Goal: Task Accomplishment & Management: Manage account settings

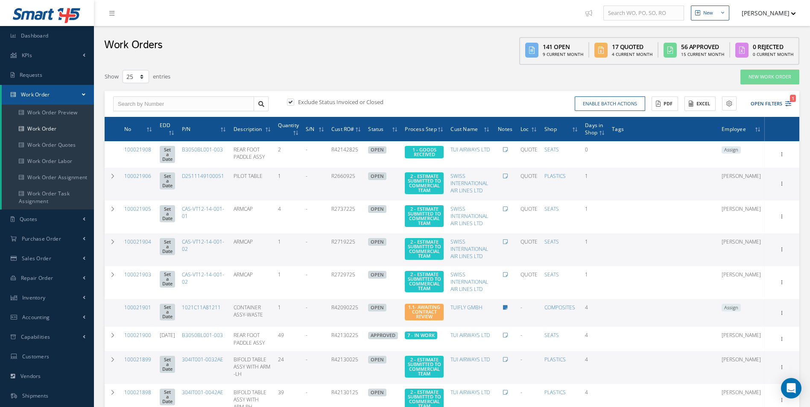
select select "25"
drag, startPoint x: 23, startPoint y: 126, endPoint x: 29, endPoint y: 126, distance: 6.0
click at [23, 126] on link "Work Order" at bounding box center [48, 129] width 92 height 16
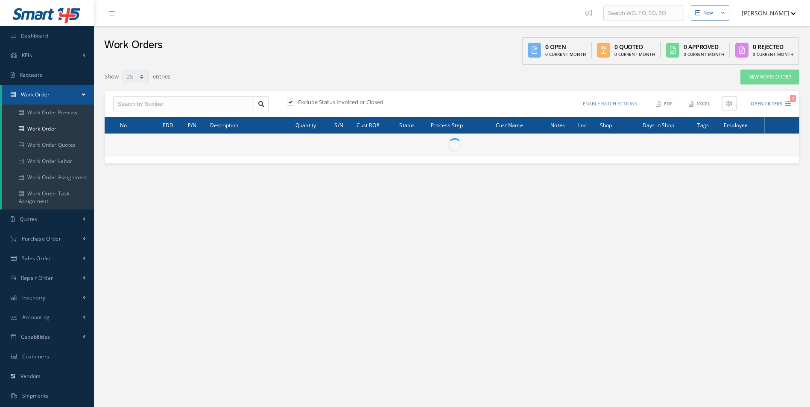
select select "25"
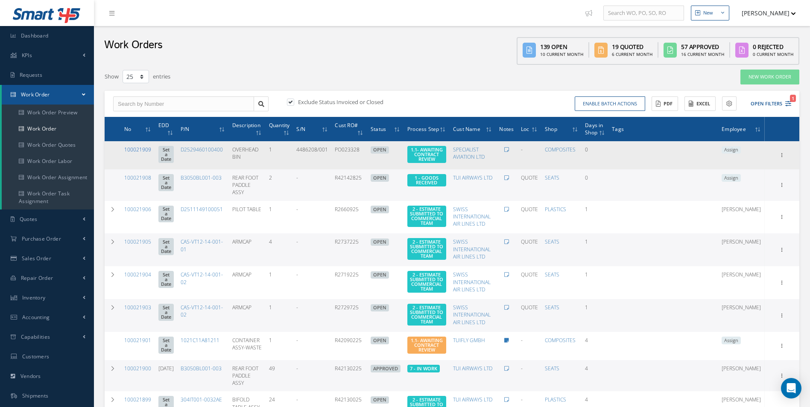
click at [134, 151] on link "100021909" at bounding box center [137, 149] width 27 height 7
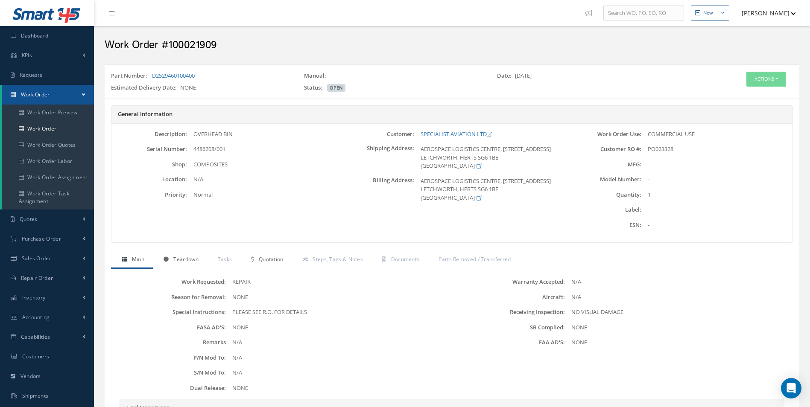
click at [190, 264] on link "Teardown" at bounding box center [180, 260] width 54 height 18
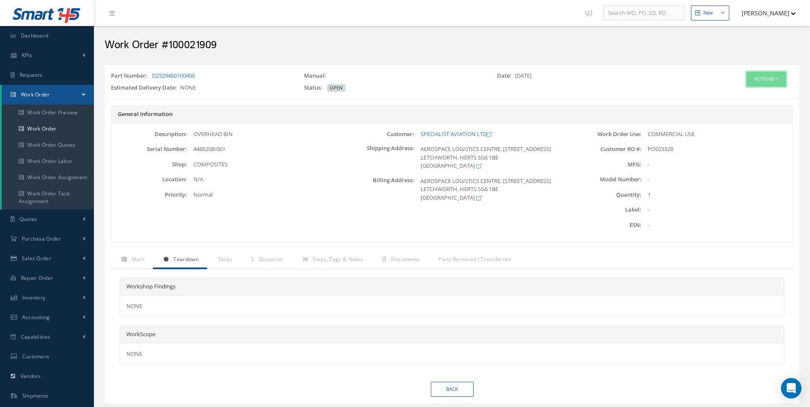
click at [761, 79] on button "Actions" at bounding box center [766, 79] width 40 height 15
click at [744, 94] on link "Edit" at bounding box center [753, 96] width 68 height 12
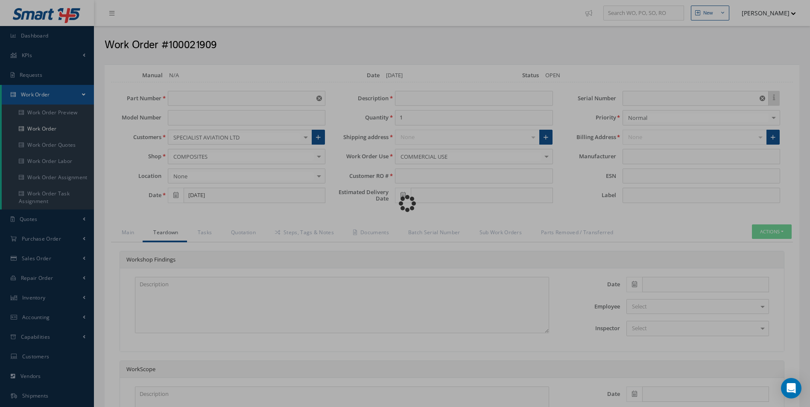
type input "D2529460100400"
type input "OVERHEAD BIN"
type input "PO023328"
type input "4486208/001"
click at [405, 204] on div "Loading…" at bounding box center [405, 204] width 0 height 0
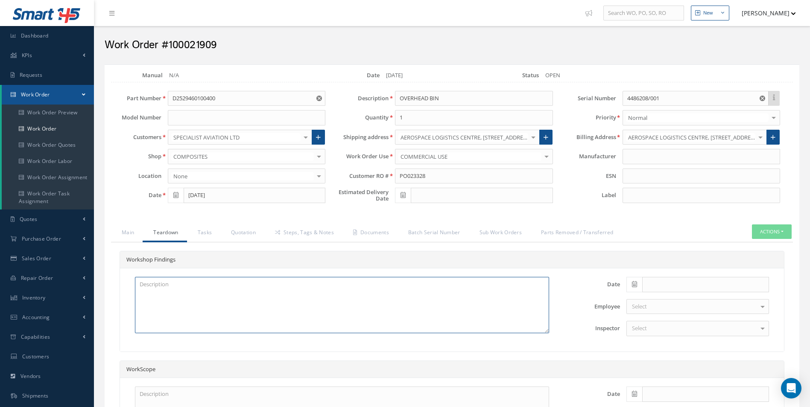
click at [159, 290] on textarea at bounding box center [342, 305] width 414 height 56
paste textarea "INSPECTION"
type textarea "INSPECTION"
drag, startPoint x: 635, startPoint y: 284, endPoint x: 649, endPoint y: 284, distance: 14.1
click at [636, 284] on icon at bounding box center [634, 284] width 5 height 6
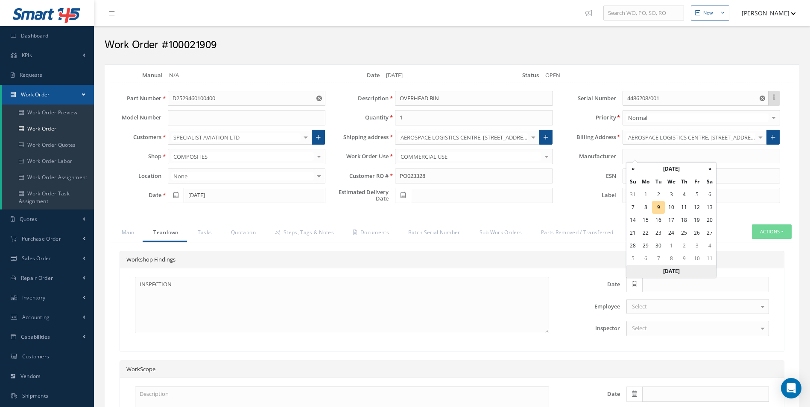
click at [677, 273] on th "Today" at bounding box center [671, 271] width 90 height 13
type input "[DATE]"
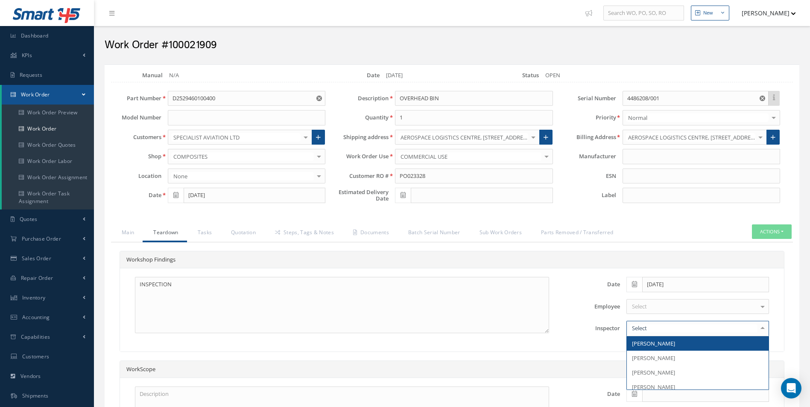
click at [665, 329] on div at bounding box center [697, 328] width 143 height 15
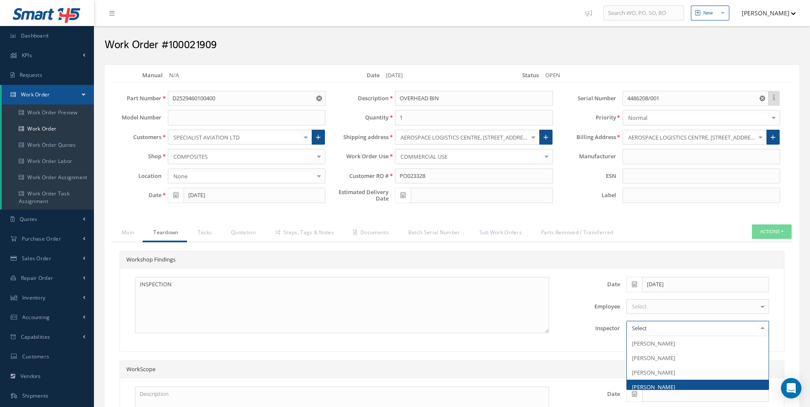
click at [666, 385] on span "[PERSON_NAME]" at bounding box center [653, 387] width 43 height 8
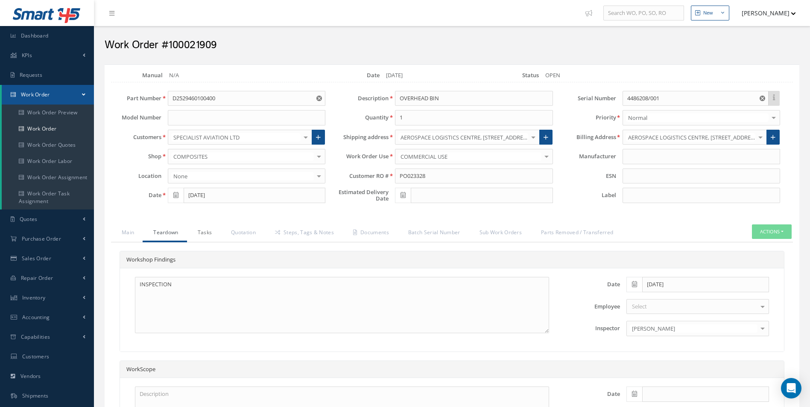
click at [200, 232] on link "Tasks" at bounding box center [204, 234] width 34 height 18
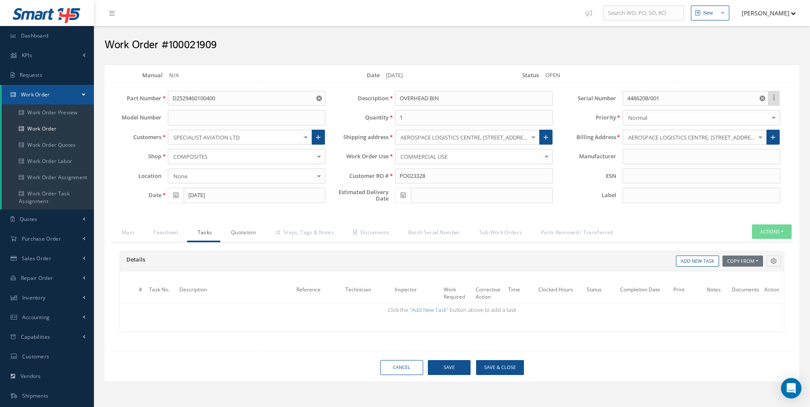
click at [251, 236] on link "Quotation" at bounding box center [242, 234] width 44 height 18
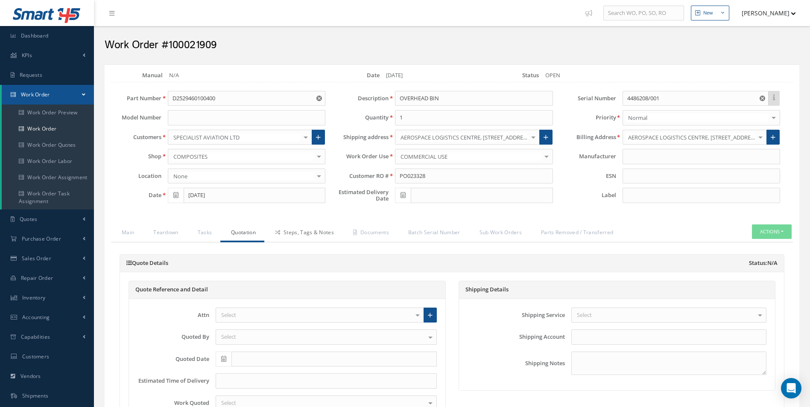
click at [304, 236] on link "Steps, Tags & Notes" at bounding box center [303, 234] width 78 height 18
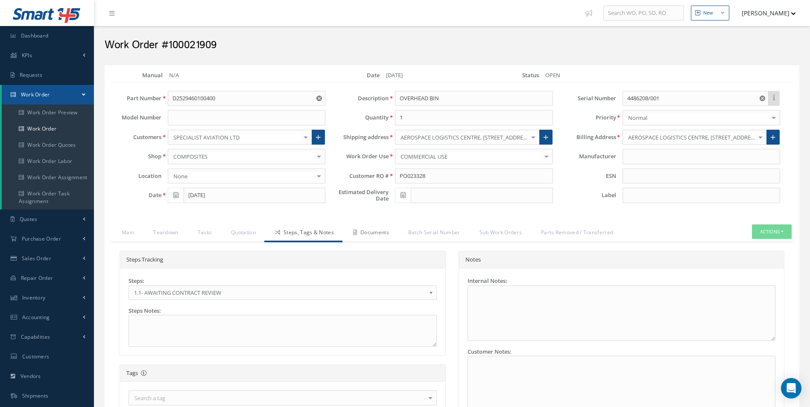
click at [374, 233] on link "Documents" at bounding box center [369, 234] width 55 height 18
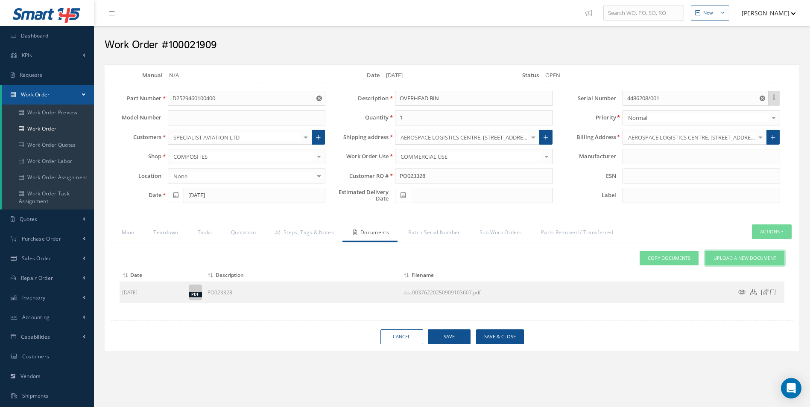
click at [745, 260] on span "Upload a New Document" at bounding box center [744, 258] width 63 height 7
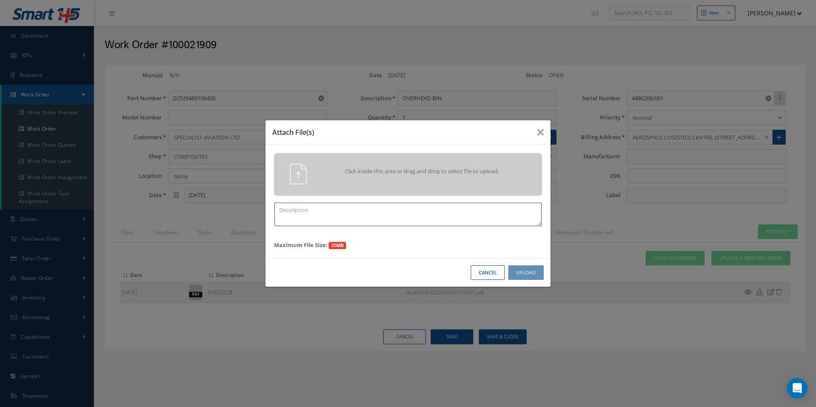
click at [364, 207] on textarea at bounding box center [408, 214] width 267 height 23
type textarea "QUOTE PICS"
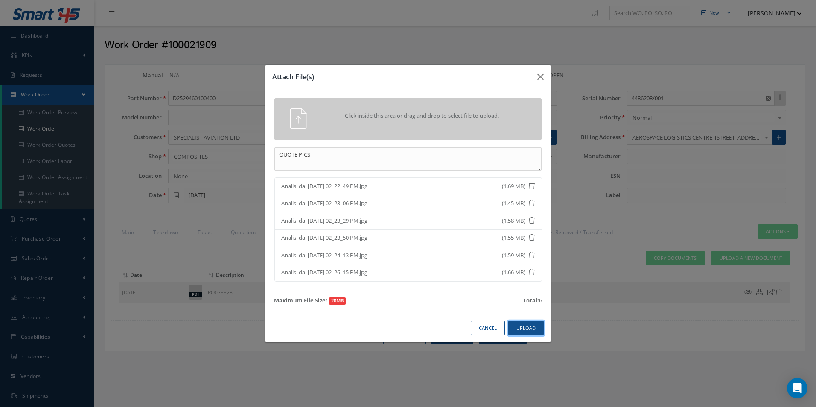
click at [519, 323] on button "Upload" at bounding box center [525, 328] width 35 height 15
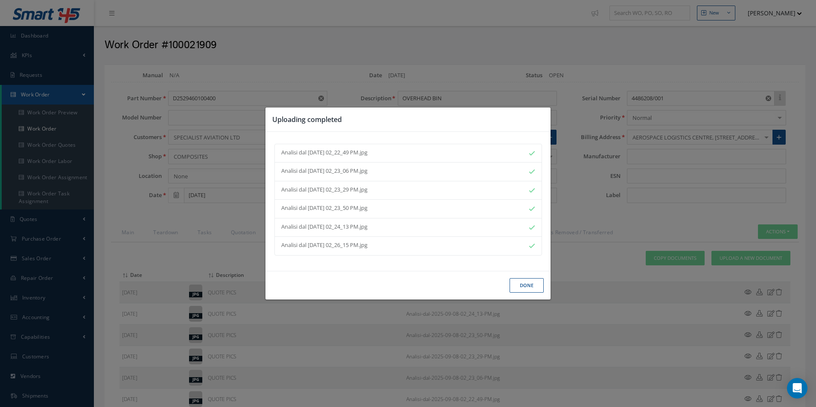
click at [523, 287] on button "Done" at bounding box center [527, 285] width 34 height 15
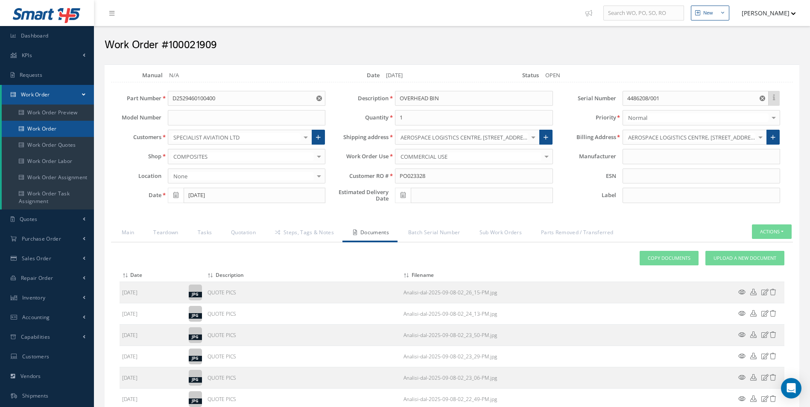
click at [30, 124] on link "Work Order" at bounding box center [48, 129] width 92 height 16
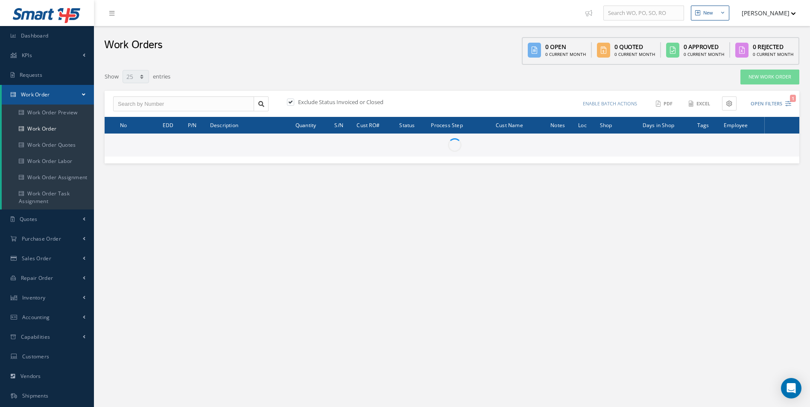
select select "25"
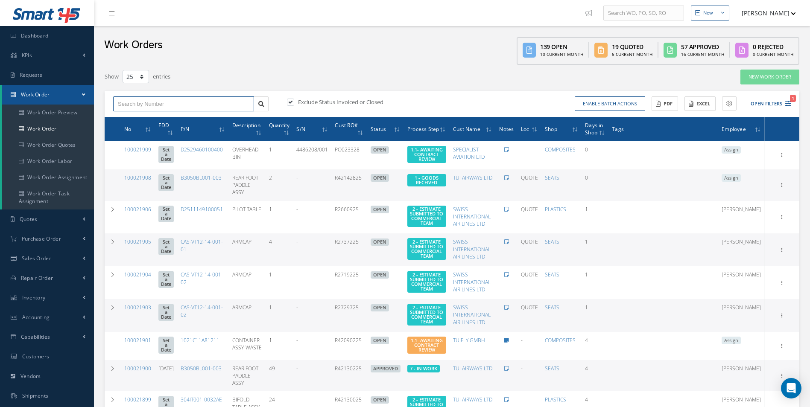
click at [167, 100] on input "text" at bounding box center [183, 103] width 141 height 15
type input "100021689"
click at [161, 117] on div "100021689" at bounding box center [183, 119] width 131 height 9
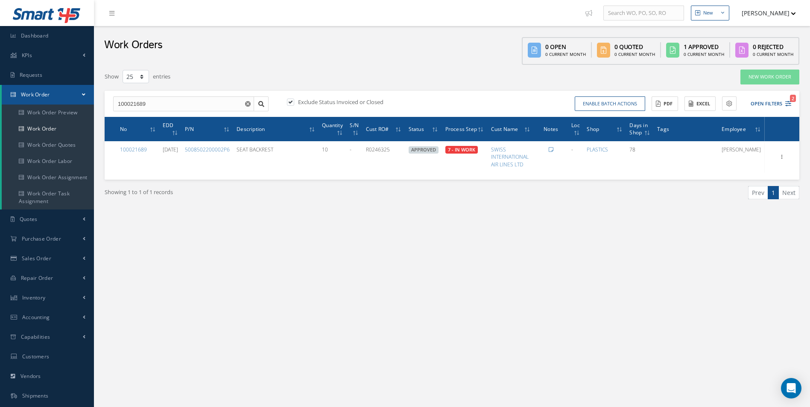
click at [463, 259] on div "New New Work Order New Purchase Order New Customer Quote New Sales Order New Re…" at bounding box center [452, 242] width 716 height 485
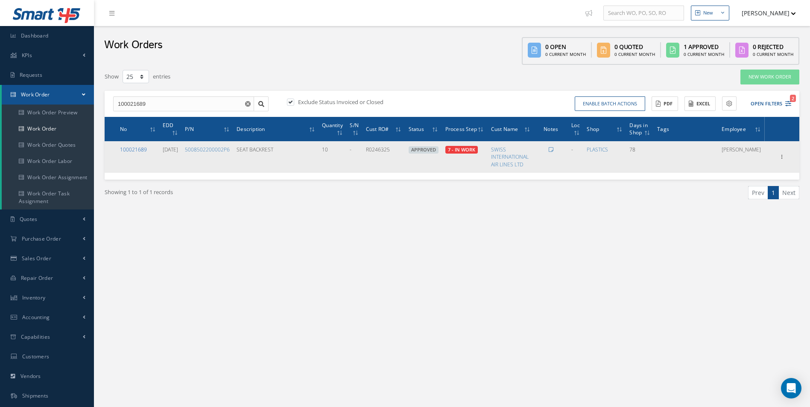
click at [126, 149] on link "100021689" at bounding box center [133, 149] width 27 height 7
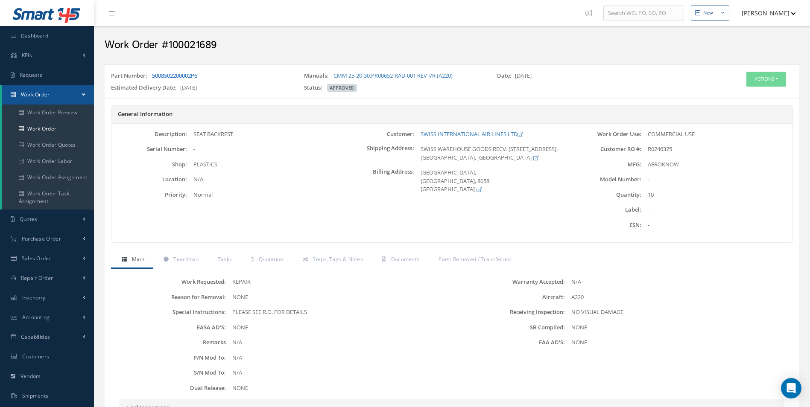
drag, startPoint x: 210, startPoint y: 76, endPoint x: 181, endPoint y: 73, distance: 29.6
click at [187, 73] on div "Part Number: 5008502200002P6" at bounding box center [201, 78] width 193 height 12
drag, startPoint x: 181, startPoint y: 73, endPoint x: 146, endPoint y: 71, distance: 34.2
click at [146, 71] on div "Part Number: 5008502200002P6 Manuals: CMM 25-20-30 , PR00652-RAD-001 REV I/R (A…" at bounding box center [452, 81] width 695 height 27
click at [211, 58] on div "Work Order #100021689" at bounding box center [452, 43] width 716 height 34
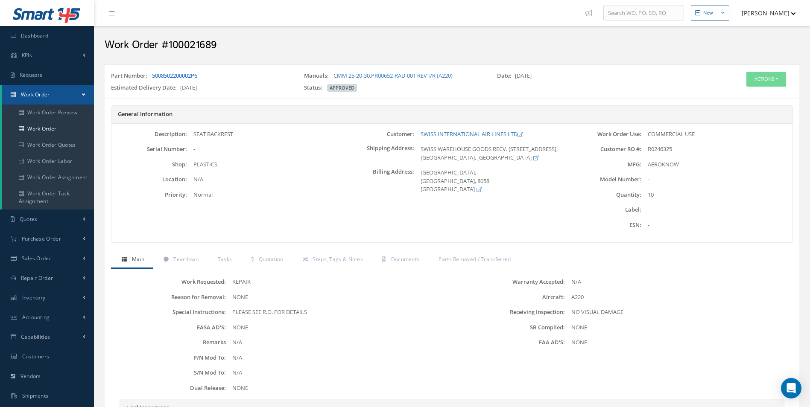
drag, startPoint x: 149, startPoint y: 72, endPoint x: 199, endPoint y: 77, distance: 49.4
click at [199, 77] on div "Part Number: 5008502200002P6" at bounding box center [201, 78] width 193 height 12
drag, startPoint x: 199, startPoint y: 77, endPoint x: 211, endPoint y: 74, distance: 12.7
click at [211, 74] on div "Part Number: 5008502200002P6" at bounding box center [201, 78] width 193 height 12
drag, startPoint x: 197, startPoint y: 76, endPoint x: 152, endPoint y: 77, distance: 44.8
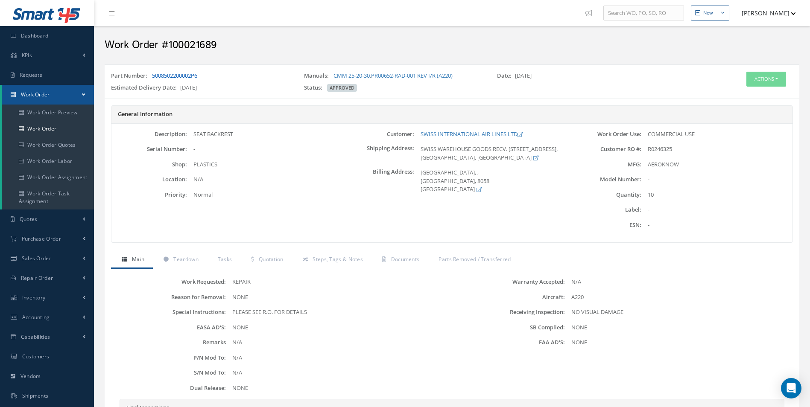
click at [152, 77] on div "Part Number: 5008502200002P6" at bounding box center [201, 78] width 193 height 12
copy link "5008502200002P6"
click at [772, 82] on button "Actions" at bounding box center [766, 79] width 40 height 15
click at [749, 93] on link "Edit" at bounding box center [753, 96] width 68 height 12
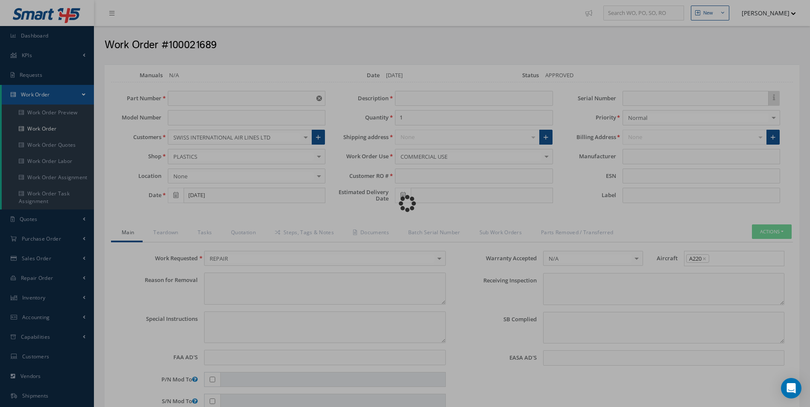
type input "5008502200002P6"
type input "[DATE]"
type input "SEAT BACKREST"
type input "10"
type input "R0246325"
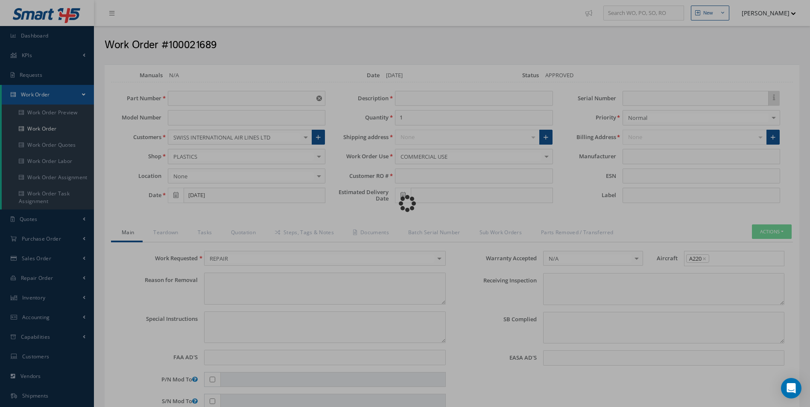
type input "[DATE]"
type textarea "NONE"
type textarea "PLEASE SEE R.O. FOR DETAILS"
type input "NONE"
type textarea "NO VISUAL DAMAGE"
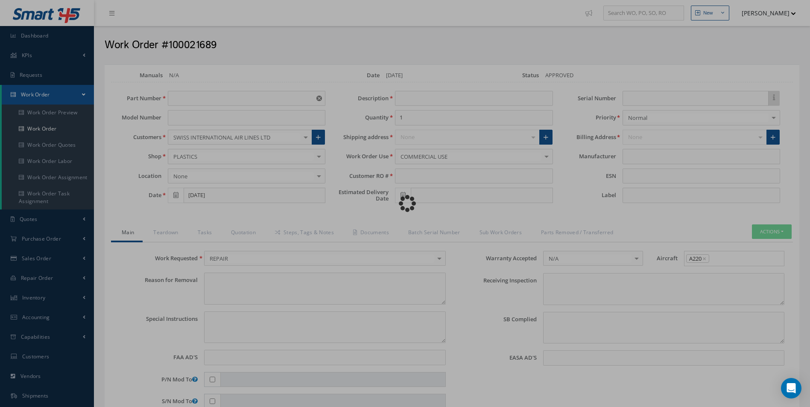
type textarea "NONE"
type input "NONE"
type input "AEROKNOW"
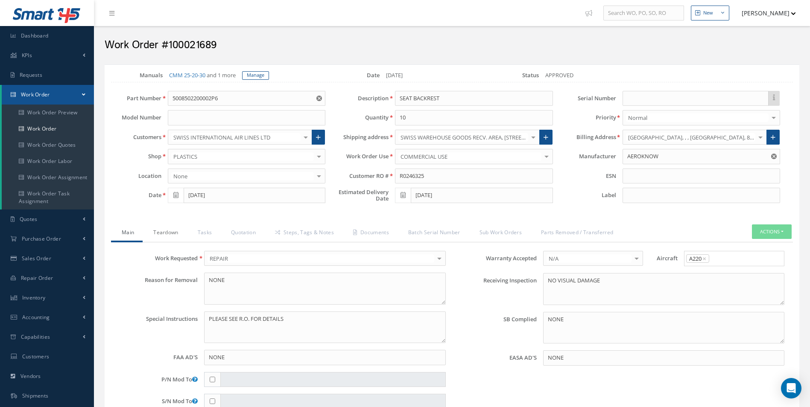
click at [169, 237] on link "Teardown" at bounding box center [165, 234] width 44 height 18
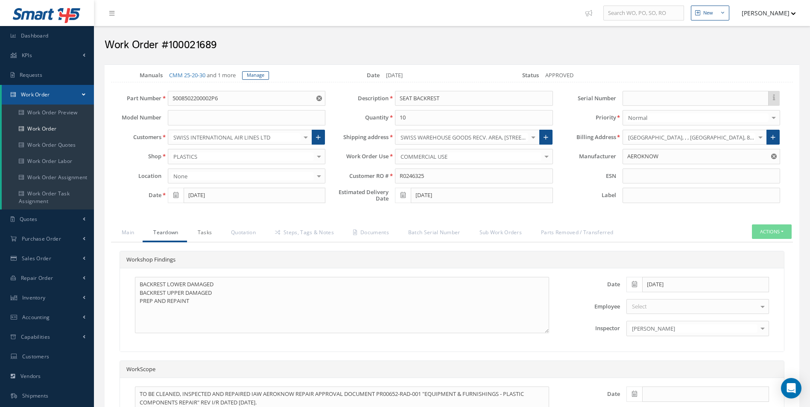
click at [195, 238] on link "Tasks" at bounding box center [204, 234] width 34 height 18
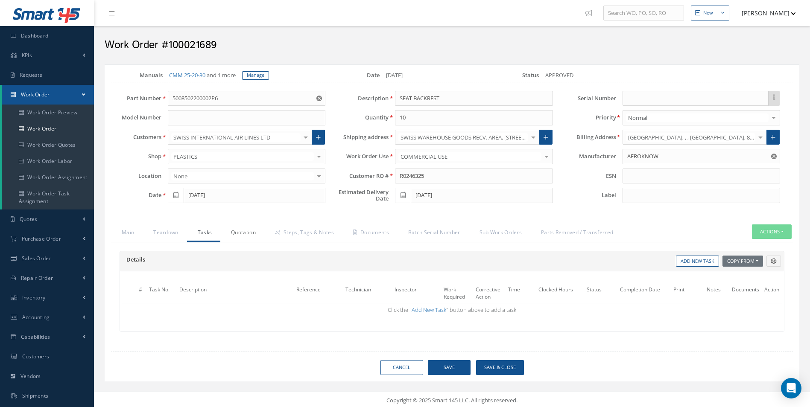
click at [229, 237] on link "Quotation" at bounding box center [242, 234] width 44 height 18
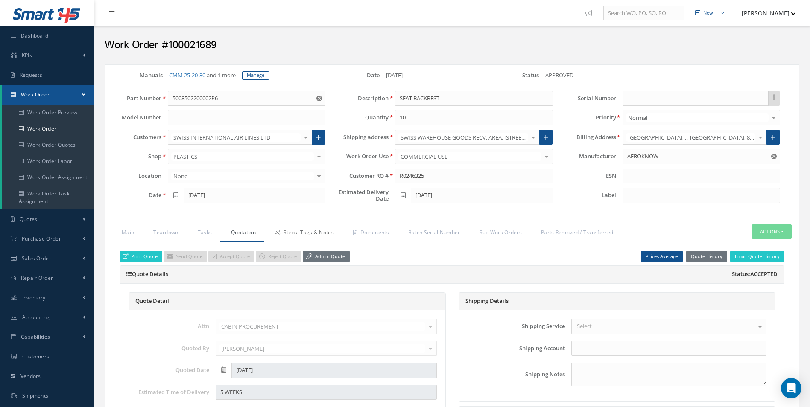
click at [286, 235] on link "Steps, Tags & Notes" at bounding box center [303, 234] width 78 height 18
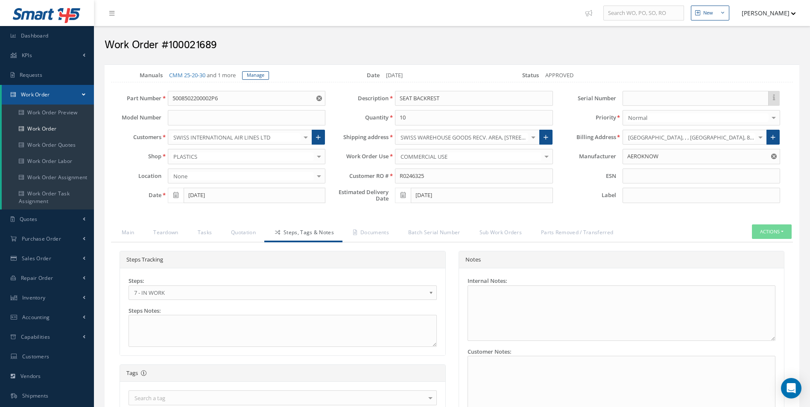
drag, startPoint x: 174, startPoint y: 290, endPoint x: 171, endPoint y: 298, distance: 7.8
click at [174, 290] on span "7 - IN WORK" at bounding box center [280, 293] width 292 height 10
click at [366, 229] on link "Documents" at bounding box center [369, 234] width 55 height 18
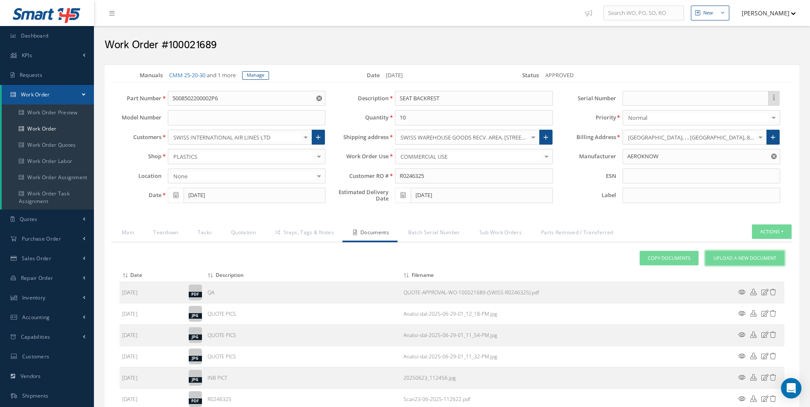
click at [757, 263] on link "Upload a New Document" at bounding box center [744, 258] width 79 height 15
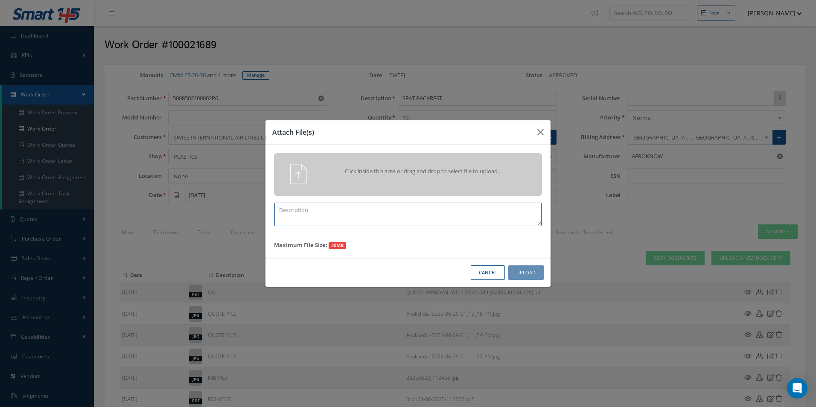
click at [333, 214] on textarea at bounding box center [408, 214] width 267 height 23
type textarea "FINISH"
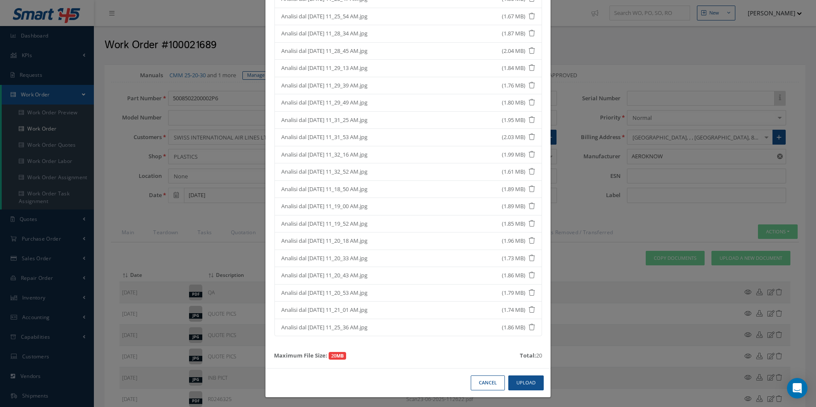
scroll to position [137, 0]
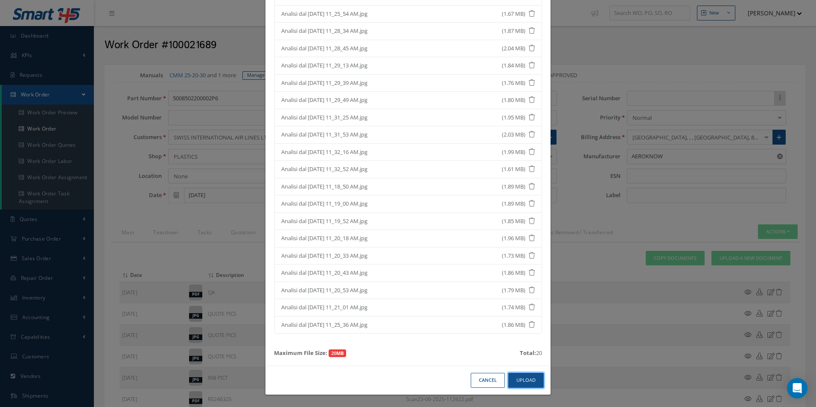
click at [526, 381] on button "Upload" at bounding box center [525, 380] width 35 height 15
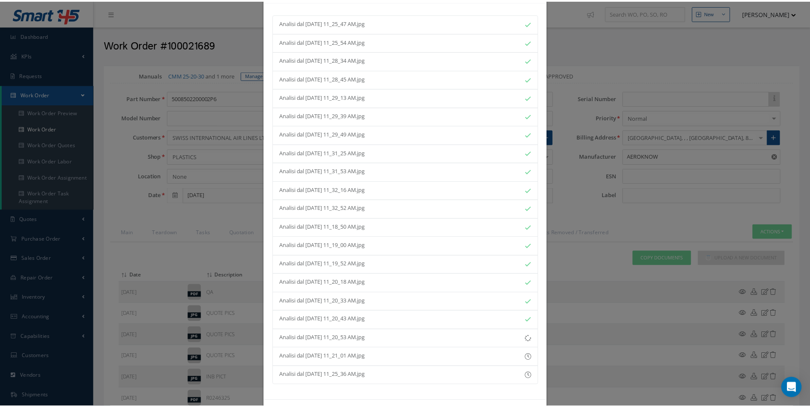
scroll to position [70, 0]
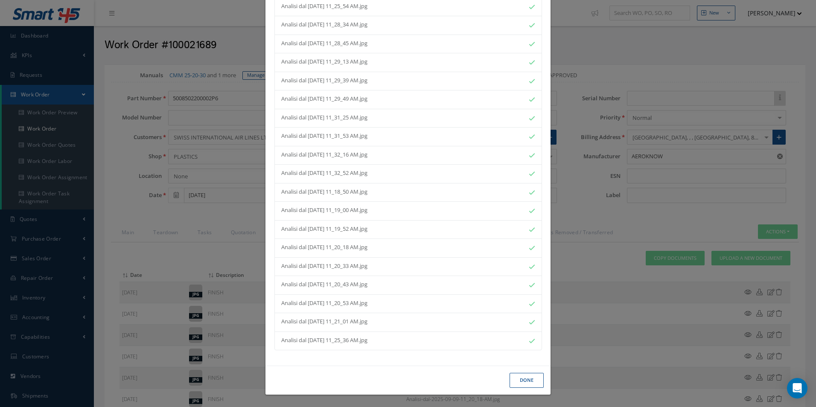
click at [520, 377] on button "Done" at bounding box center [527, 380] width 34 height 15
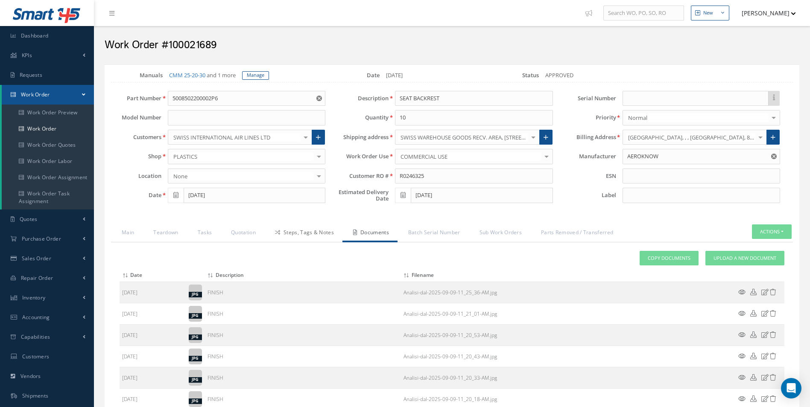
click at [308, 233] on link "Steps, Tags & Notes" at bounding box center [303, 234] width 78 height 18
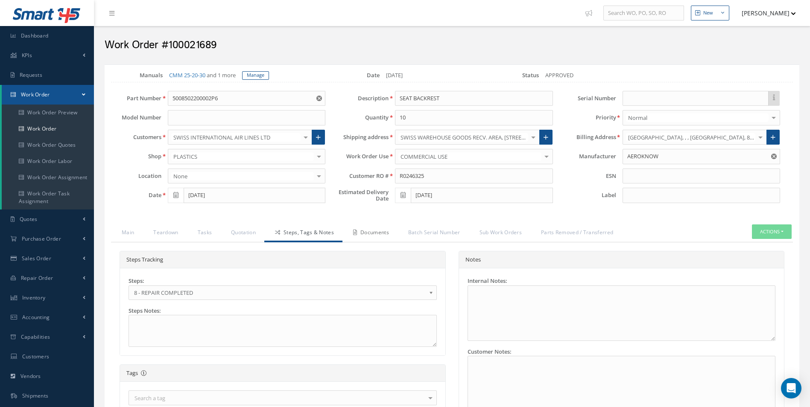
click at [369, 230] on link "Documents" at bounding box center [369, 234] width 55 height 18
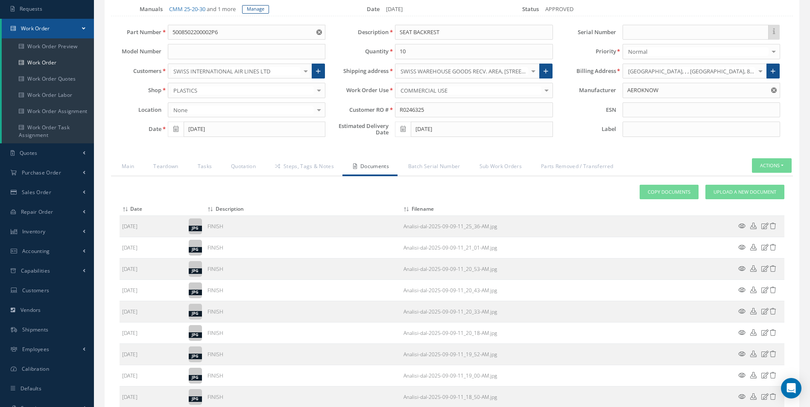
scroll to position [0, 0]
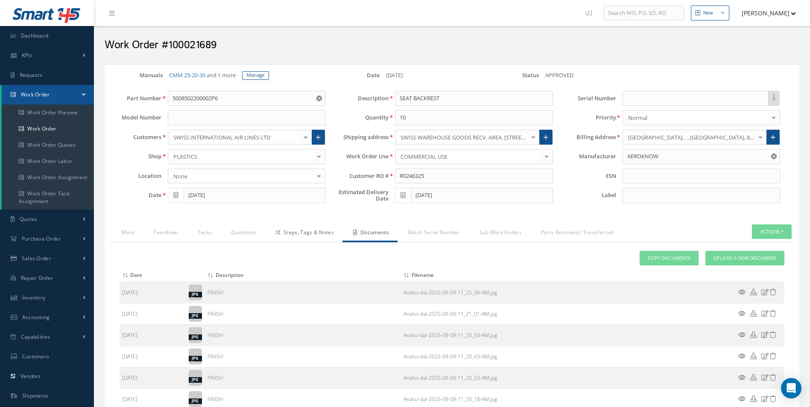
click at [313, 234] on link "Steps, Tags & Notes" at bounding box center [303, 234] width 78 height 18
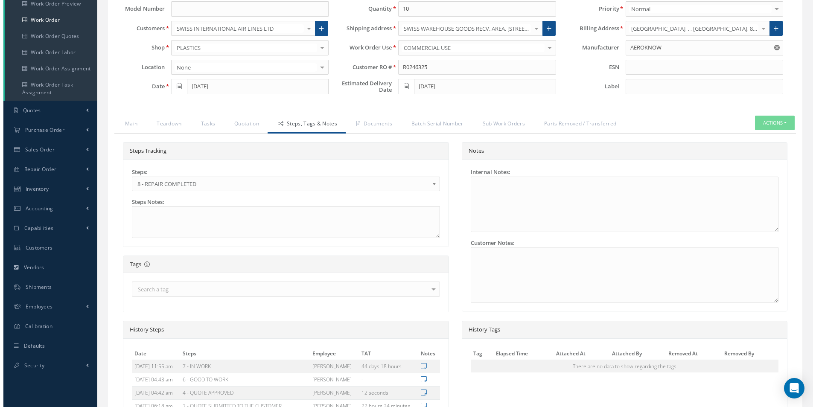
scroll to position [234, 0]
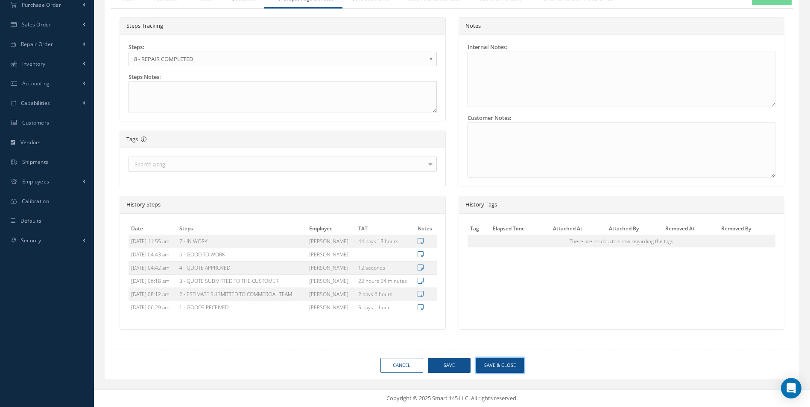
click at [499, 368] on button "Save & Close" at bounding box center [500, 365] width 48 height 15
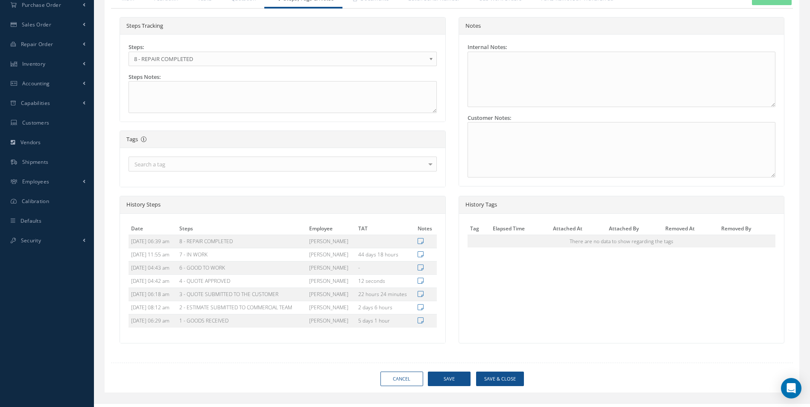
type input "AEROKNOW"
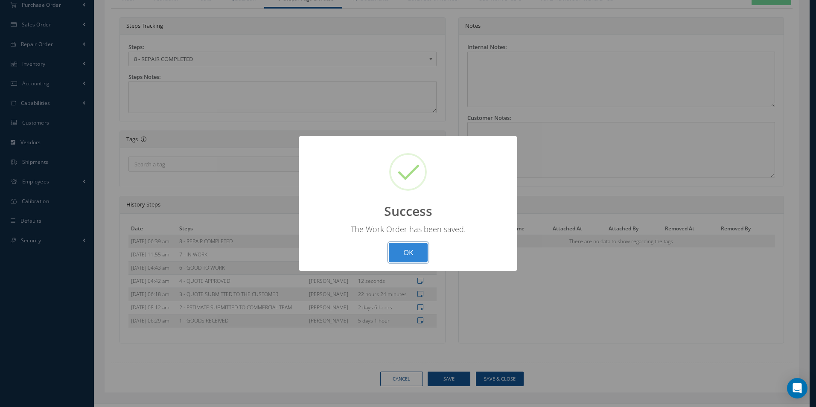
click at [389, 243] on button "OK" at bounding box center [408, 253] width 39 height 20
select select "25"
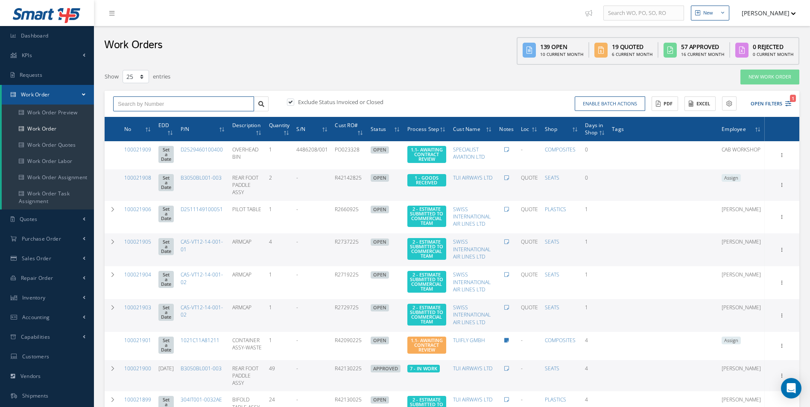
click at [154, 101] on input "text" at bounding box center [183, 103] width 141 height 15
type input "100021346"
click at [127, 122] on div "100021346" at bounding box center [183, 119] width 131 height 9
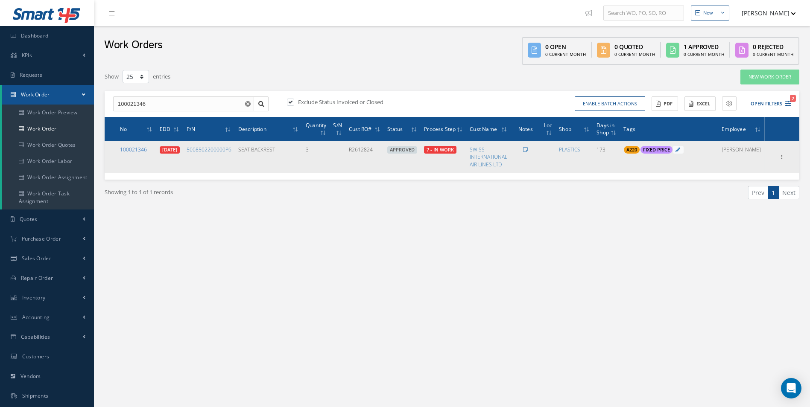
click at [134, 151] on link "100021346" at bounding box center [133, 149] width 27 height 7
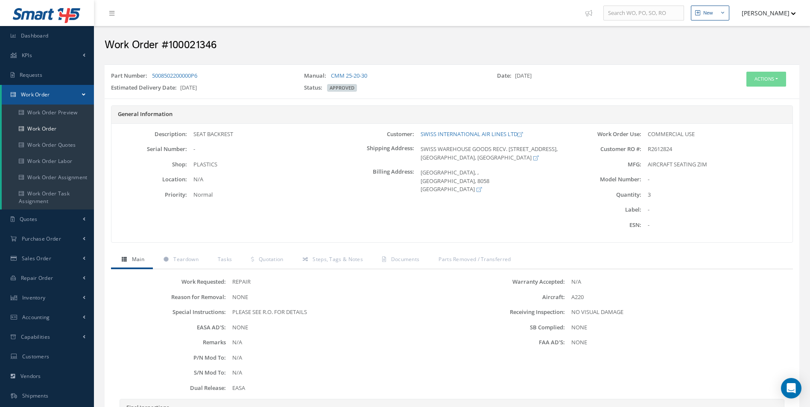
drag, startPoint x: 217, startPoint y: 77, endPoint x: 148, endPoint y: 74, distance: 69.7
click at [148, 74] on div "Part Number: 5008502200000P6" at bounding box center [201, 78] width 193 height 12
copy div "5008502200000P6"
click at [758, 88] on div "Actions Edit Invoicing Close Send By Email Print-Outs Receiving Inspection Scra…" at bounding box center [742, 83] width 116 height 23
click at [762, 85] on button "Actions" at bounding box center [766, 79] width 40 height 15
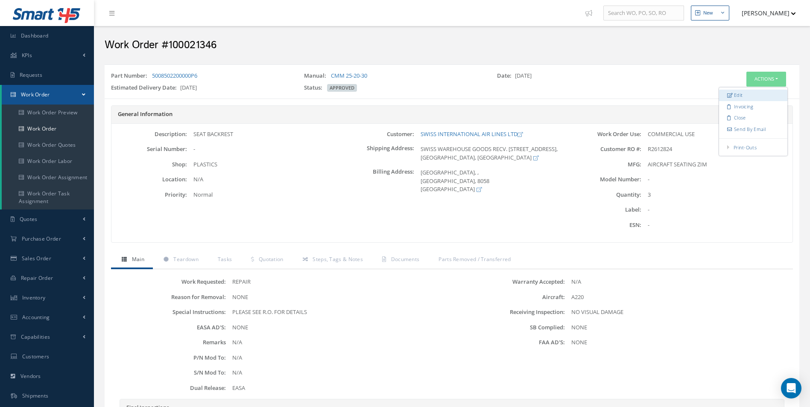
click at [748, 96] on link "Edit" at bounding box center [753, 96] width 68 height 12
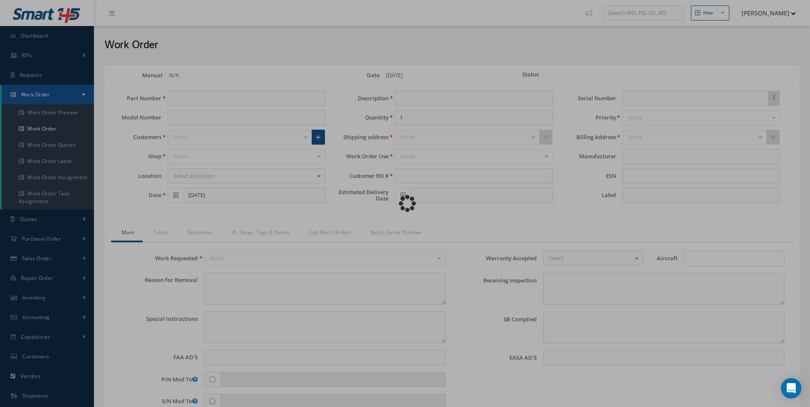
type input "5008502200000P6"
type input "03/20/2025"
type input "SEAT BACKREST"
type input "3"
type input "R2612824"
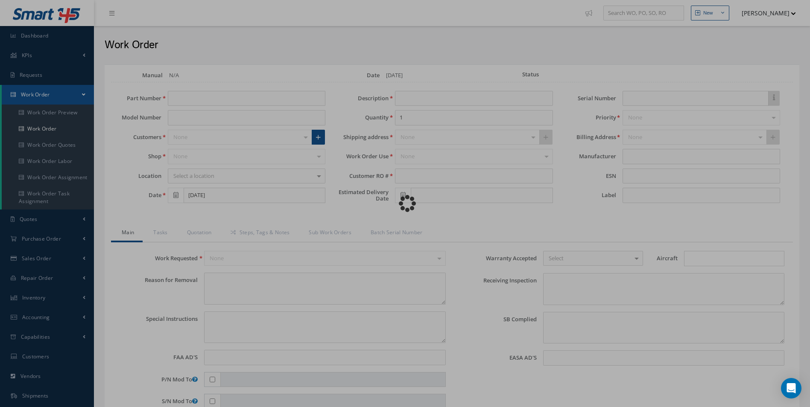
type input "06/30/2025"
type textarea "NONE"
type textarea "PLEASE SEE R.O. FOR DETAILS"
type input "NONE"
type textarea "NO VISUAL DAMAGE"
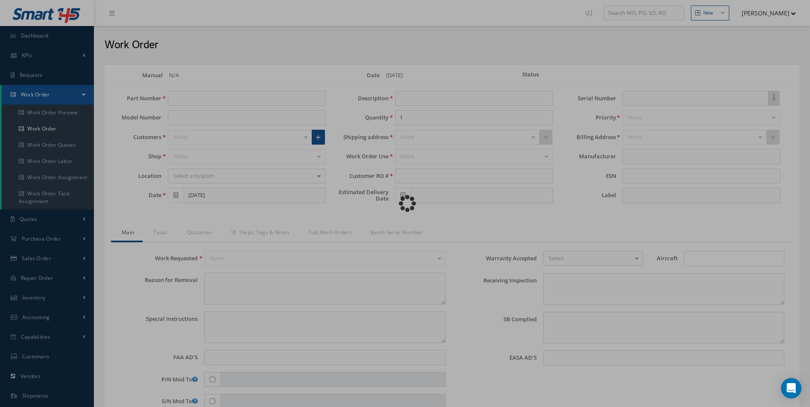
type textarea "NONE"
type input "NONE"
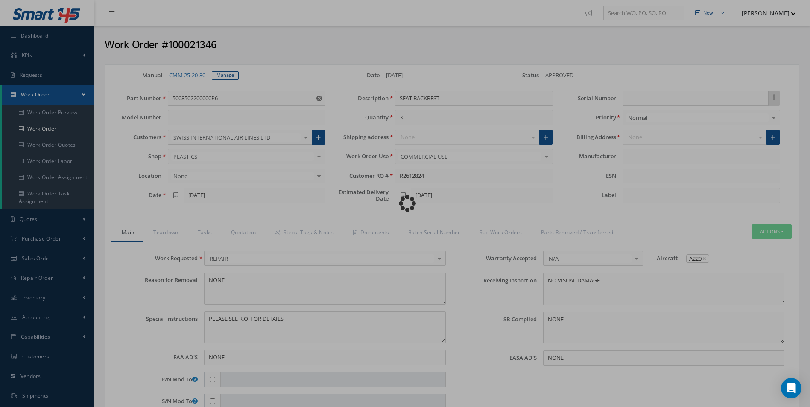
type input "AIRCRAFT SEATING ZIM"
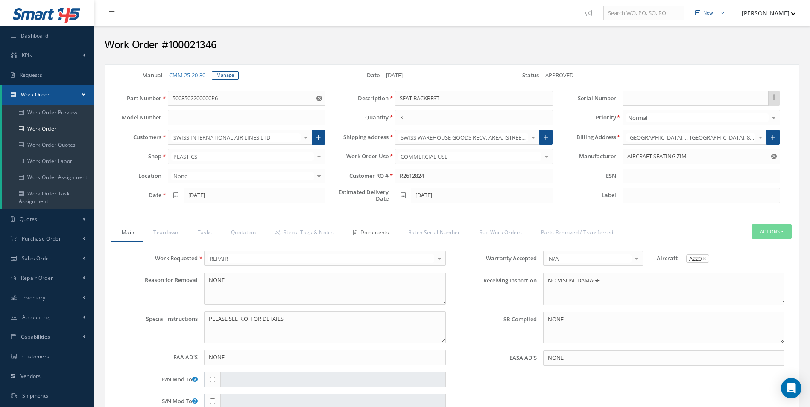
click at [371, 233] on link "Documents" at bounding box center [369, 234] width 55 height 18
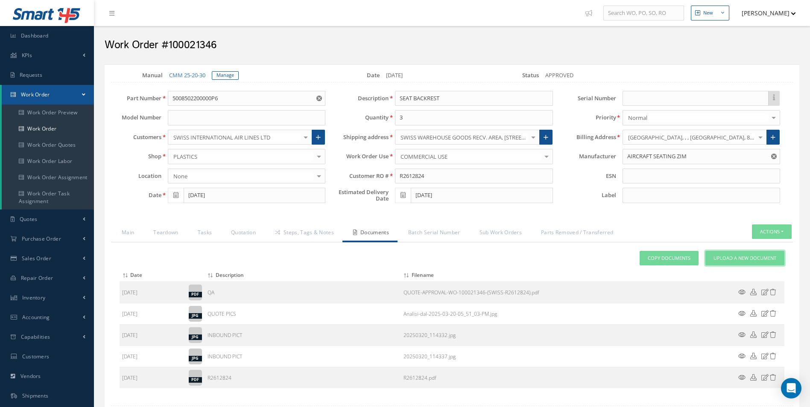
click at [750, 263] on link "Upload a New Document" at bounding box center [744, 258] width 79 height 15
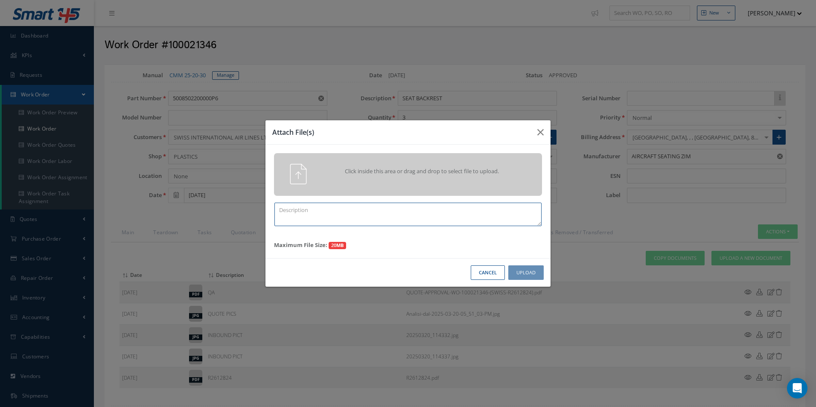
click at [397, 225] on textarea at bounding box center [408, 214] width 267 height 23
type textarea "FINISH"
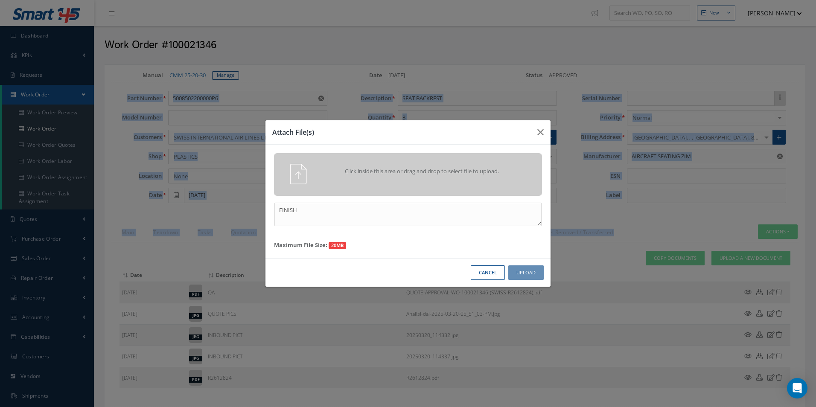
drag, startPoint x: 6, startPoint y: 120, endPoint x: -386, endPoint y: 76, distance: 395.2
click at [0, 76] on html "Smart 145 Dashboard KPIs Work Order Accounting Requests Work Order Work Order P…" at bounding box center [408, 203] width 816 height 407
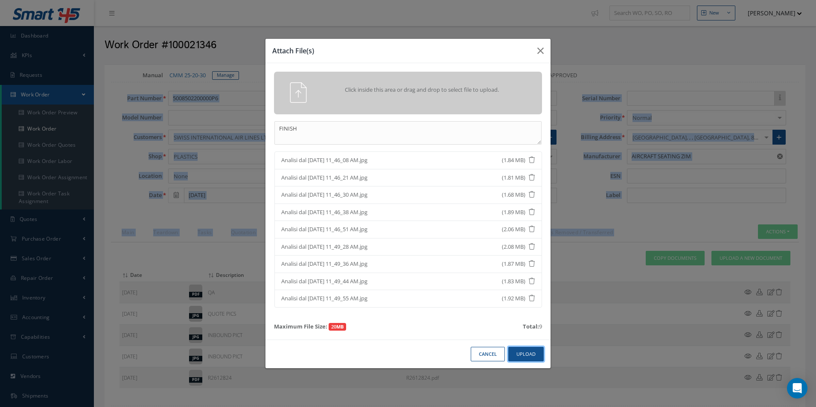
click at [522, 354] on button "Upload" at bounding box center [525, 354] width 35 height 15
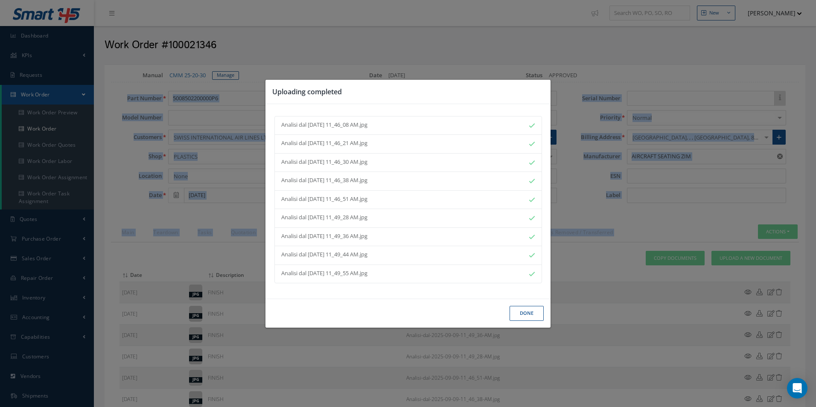
click at [537, 316] on button "Done" at bounding box center [527, 313] width 34 height 15
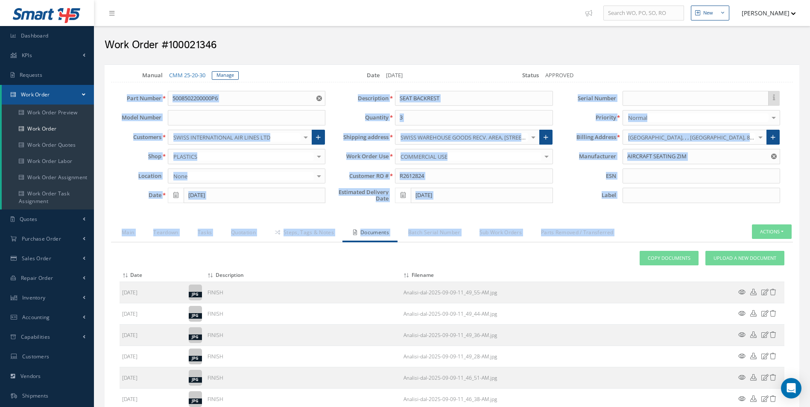
click at [331, 205] on div "Part Number 5008502200000P6 Model Number Customers SWISS INTERNATIONAL AIR LINE…" at bounding box center [218, 149] width 227 height 117
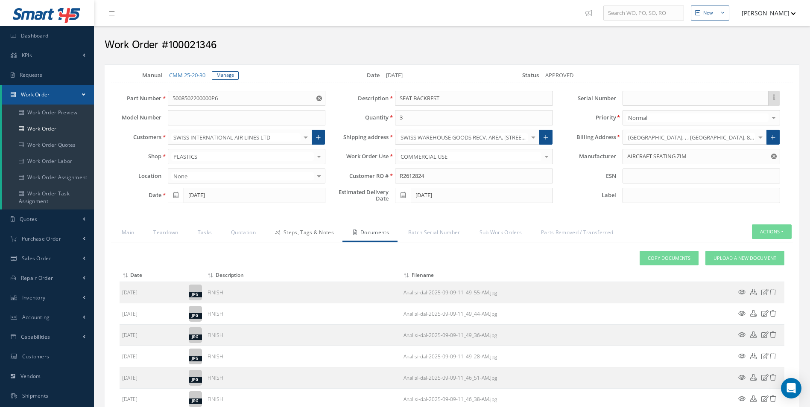
click at [324, 240] on link "Steps, Tags & Notes" at bounding box center [303, 234] width 78 height 18
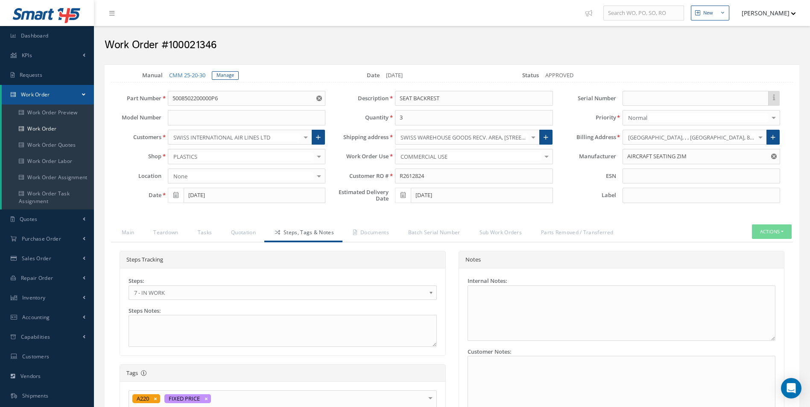
click at [219, 298] on link "7 - IN WORK" at bounding box center [283, 293] width 308 height 15
click at [382, 233] on link "Documents" at bounding box center [369, 234] width 55 height 18
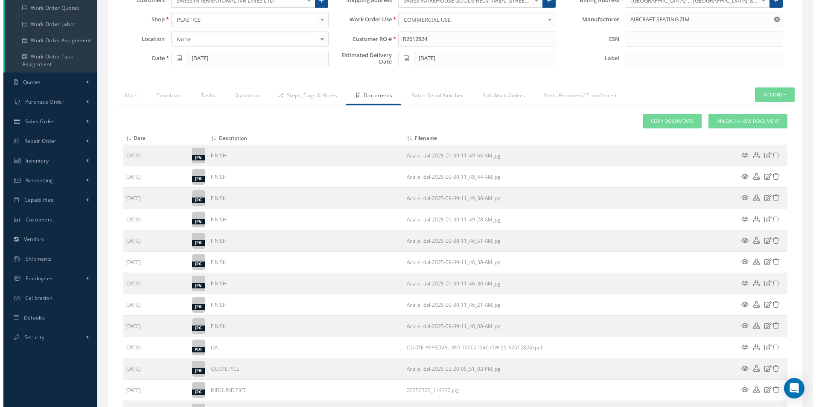
scroll to position [249, 0]
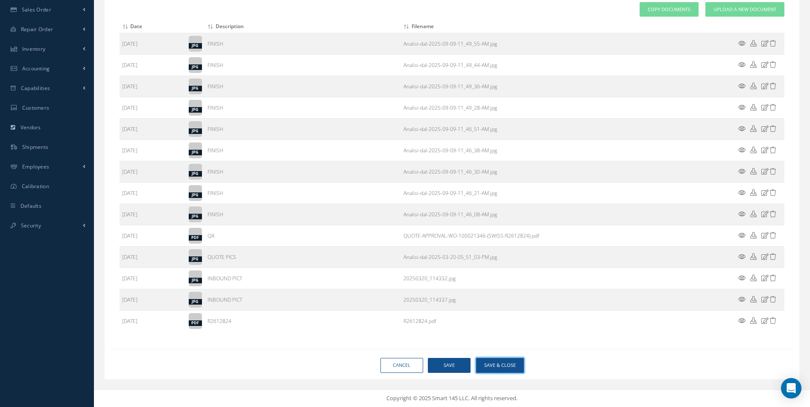
click at [507, 370] on button "Save & Close" at bounding box center [500, 365] width 48 height 15
type input "AIRCRAFT SEATING ZIM"
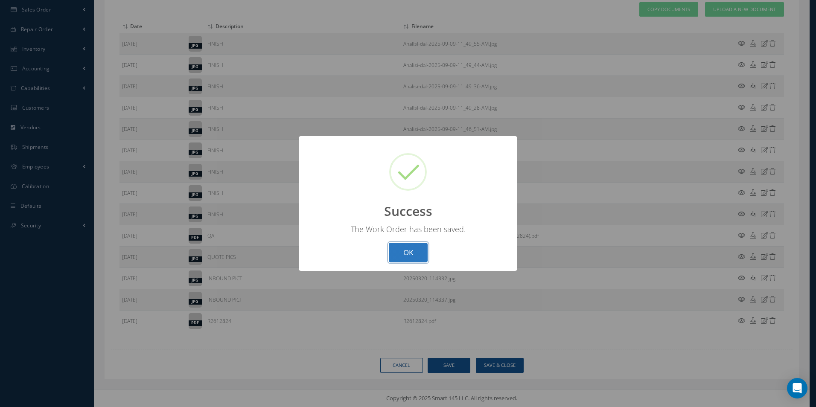
drag, startPoint x: 413, startPoint y: 257, endPoint x: 401, endPoint y: 247, distance: 15.5
click at [414, 257] on button "OK" at bounding box center [408, 253] width 39 height 20
select select "25"
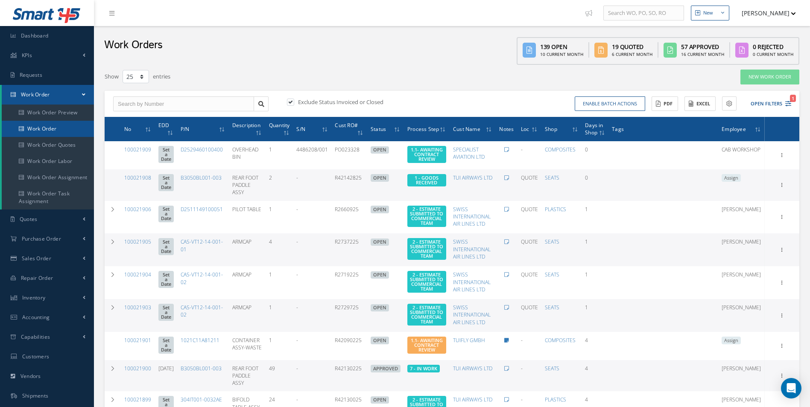
click at [52, 126] on link "Work Order" at bounding box center [48, 129] width 92 height 16
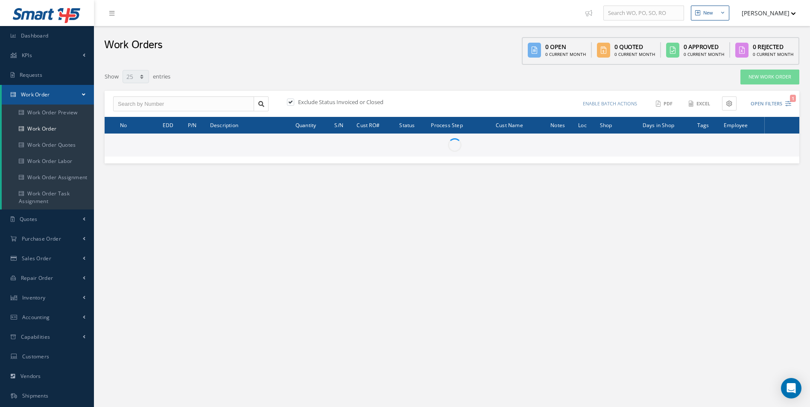
select select "25"
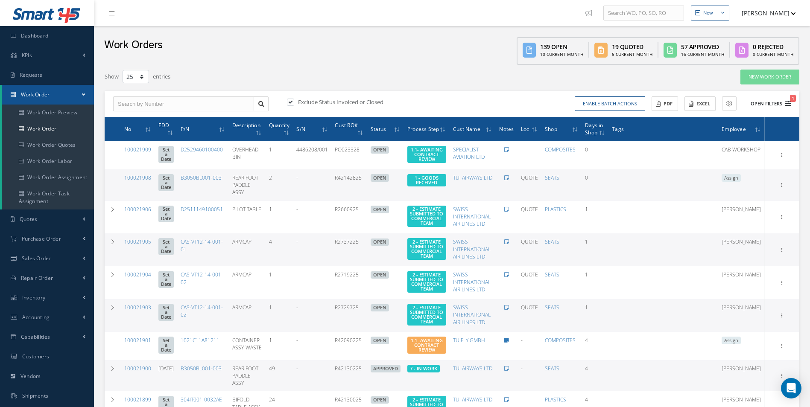
click at [789, 104] on icon "1" at bounding box center [788, 104] width 6 height 6
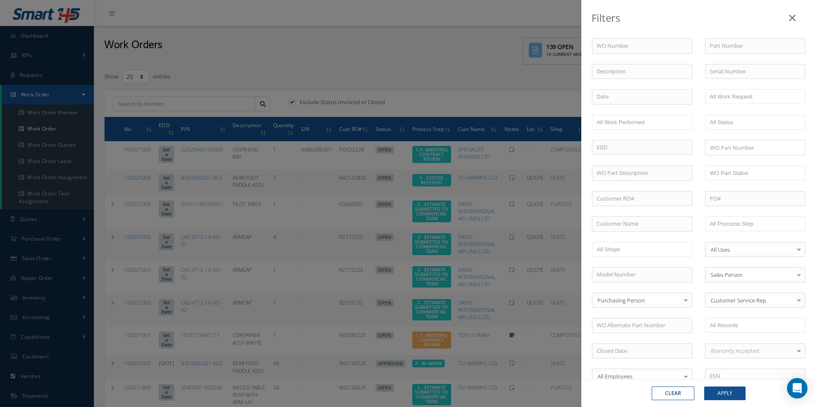
click at [310, 66] on div "Filters WO Number Part Number Description Serial Number - BER CERTIFICATION FIL…" at bounding box center [408, 203] width 816 height 407
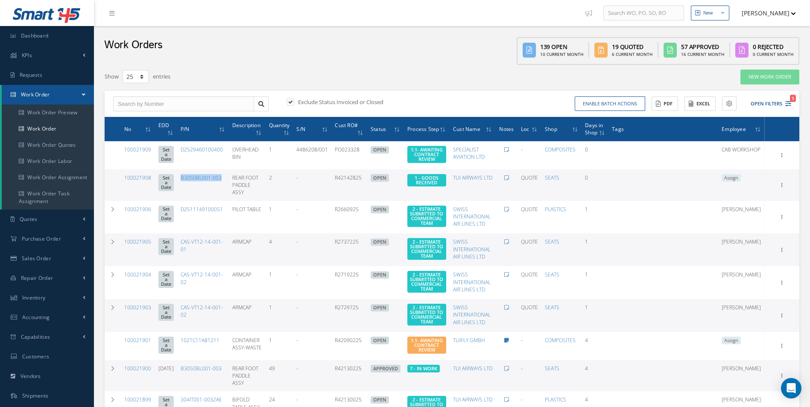
drag, startPoint x: 238, startPoint y: 179, endPoint x: 191, endPoint y: 179, distance: 47.4
click at [191, 179] on td "B3050BL001-003" at bounding box center [203, 184] width 52 height 31
drag, startPoint x: 191, startPoint y: 179, endPoint x: 195, endPoint y: 178, distance: 4.4
copy link "B3050BL001-003"
click at [784, 105] on button "Open Filters 1" at bounding box center [767, 104] width 48 height 14
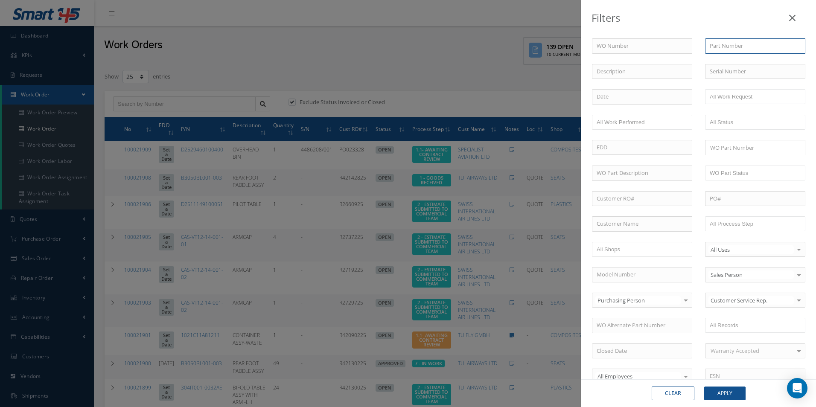
click at [726, 52] on input "text" at bounding box center [755, 45] width 100 height 15
paste input "B3050BL001-003"
type input "B3050BL001-003"
click at [730, 389] on button "Apply" at bounding box center [724, 394] width 41 height 14
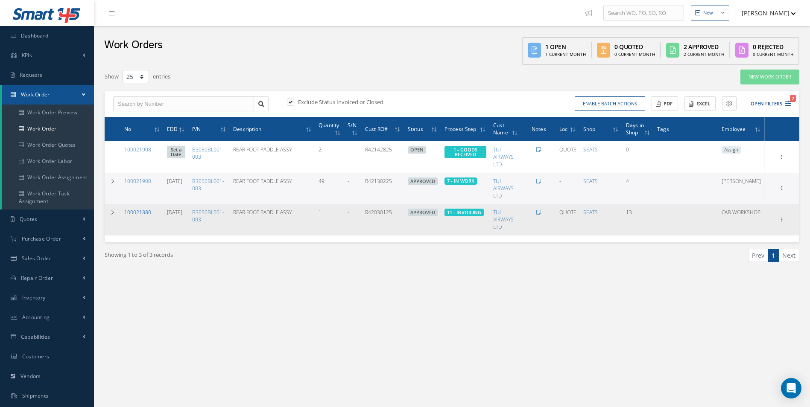
click at [145, 211] on link "100021880" at bounding box center [137, 212] width 27 height 7
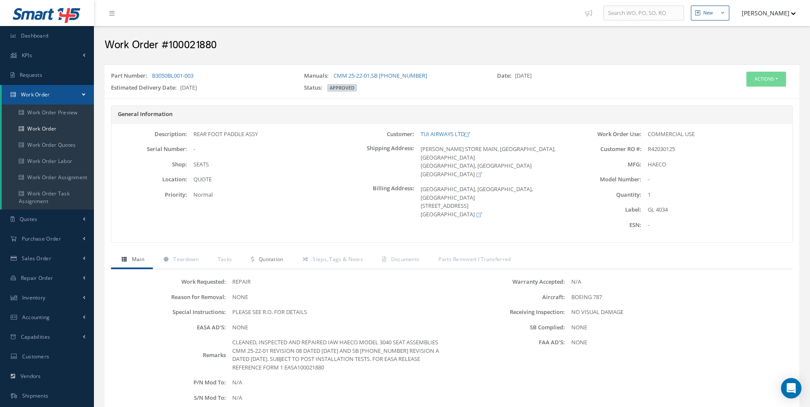
click at [270, 263] on span "Quotation" at bounding box center [271, 259] width 25 height 7
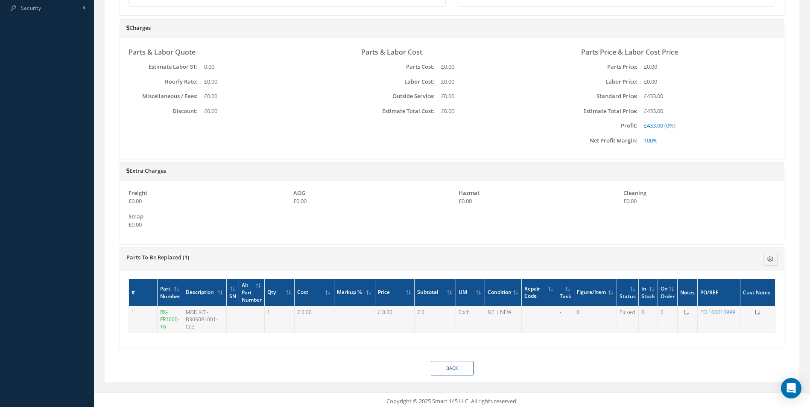
scroll to position [469, 0]
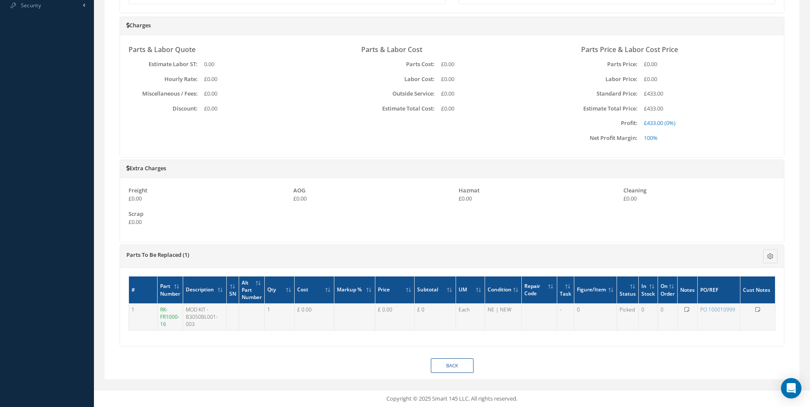
click at [166, 312] on link "RK-FR1000-16" at bounding box center [169, 317] width 19 height 22
click at [168, 315] on link "RK-FR1000-16" at bounding box center [169, 317] width 19 height 22
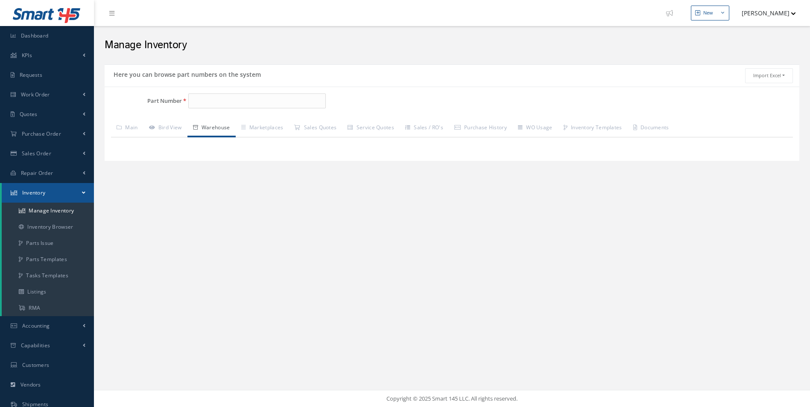
type input "RK-FR1000-16"
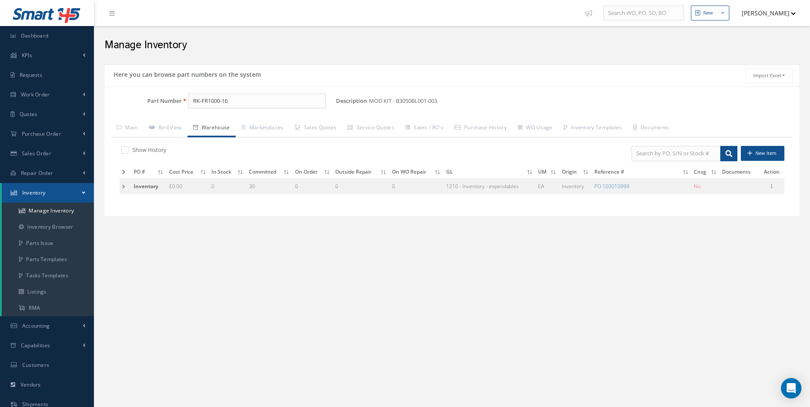
click at [122, 189] on td at bounding box center [126, 186] width 12 height 16
click at [125, 188] on td at bounding box center [126, 186] width 12 height 16
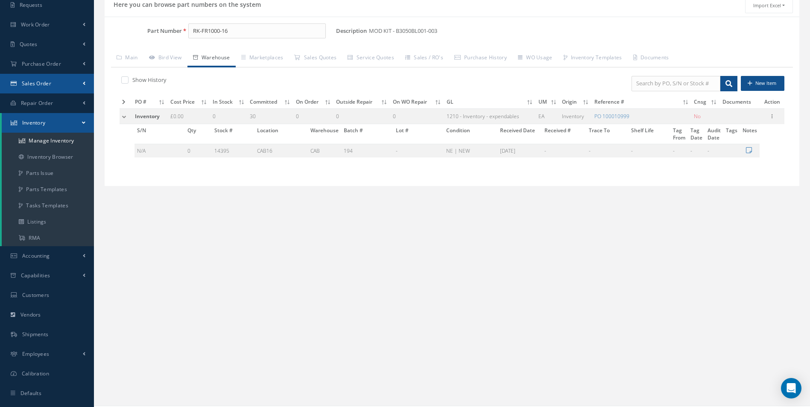
scroll to position [85, 0]
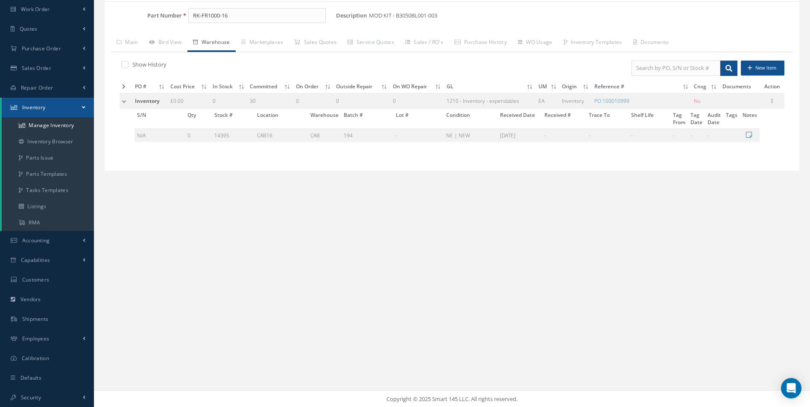
click at [783, 231] on div "New New Work Order New Purchase Order New Customer Quote New Sales Order New Re…" at bounding box center [452, 161] width 716 height 493
